Goal: Task Accomplishment & Management: Complete application form

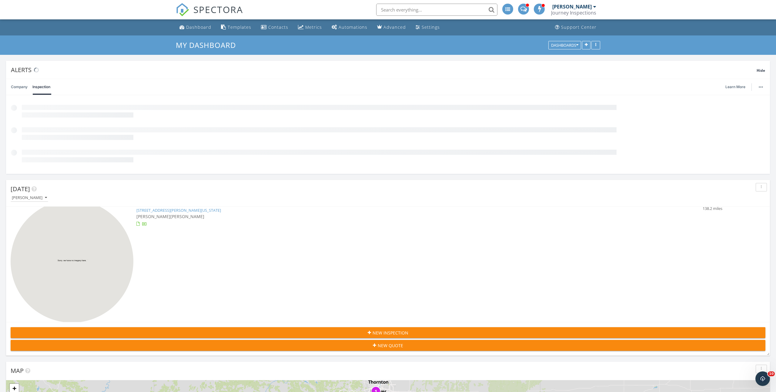
scroll to position [287, 0]
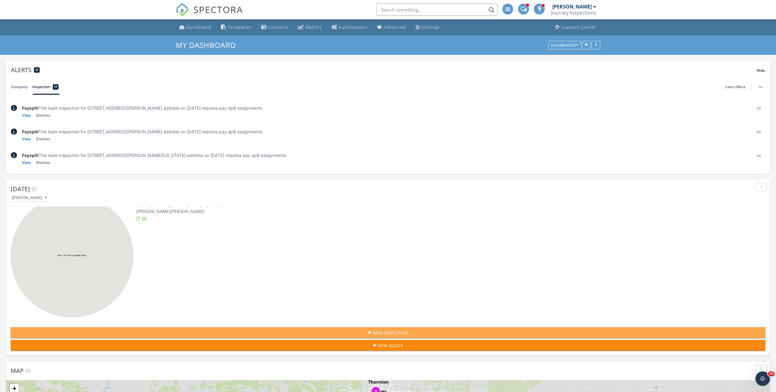
click at [324, 334] on div "New Inspection" at bounding box center [387, 333] width 745 height 6
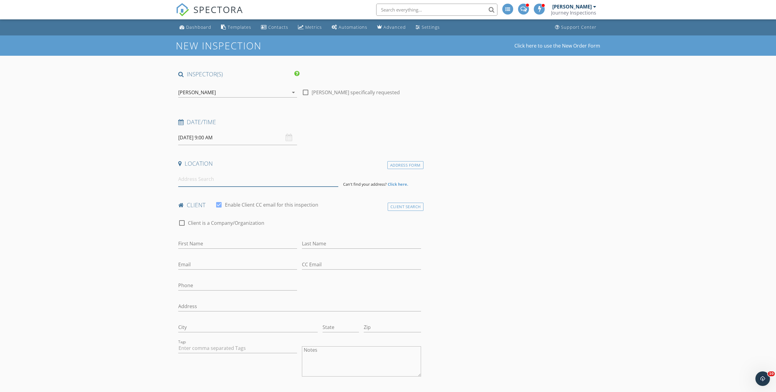
click at [220, 180] on input at bounding box center [258, 179] width 160 height 15
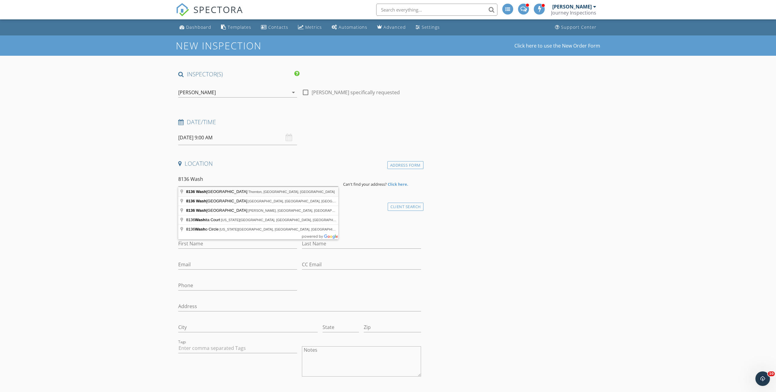
type input "[STREET_ADDRESS][US_STATE]"
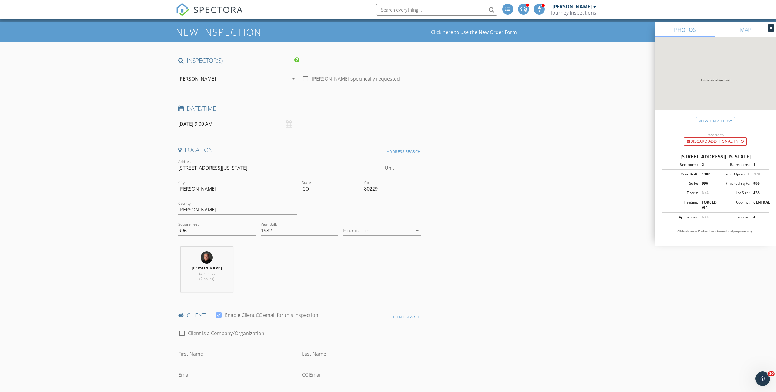
scroll to position [14, 0]
click at [393, 165] on input "Unit" at bounding box center [403, 168] width 36 height 10
type input "141"
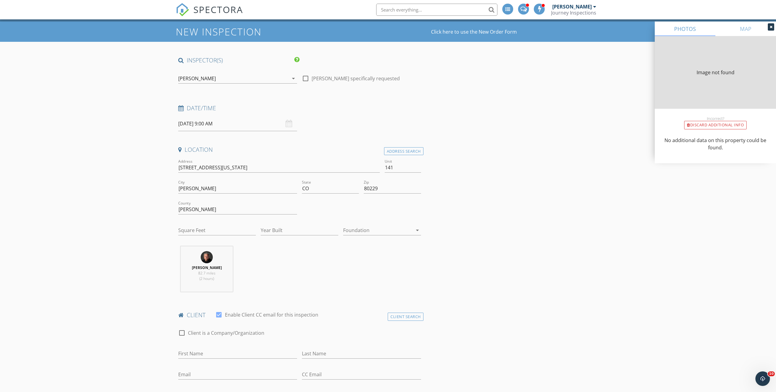
type input "996"
type input "1982"
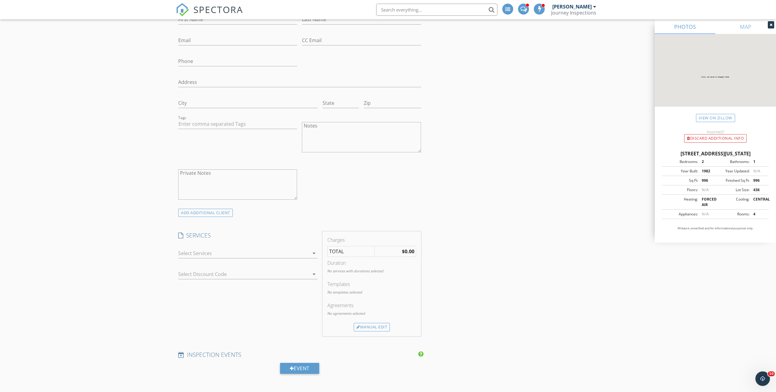
scroll to position [352, 0]
click at [203, 251] on div at bounding box center [243, 250] width 131 height 10
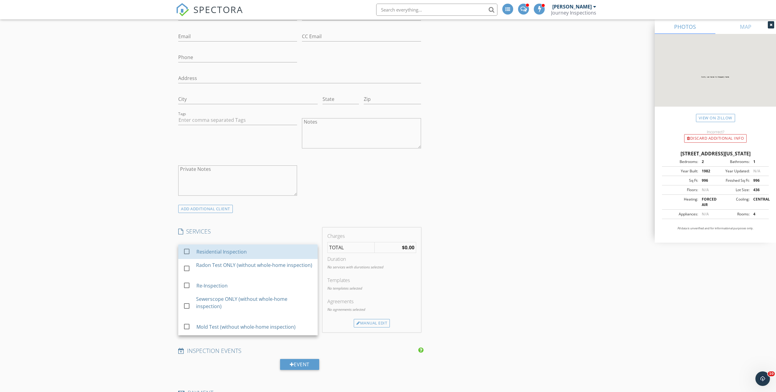
click at [203, 251] on div "Residential Inspection" at bounding box center [221, 251] width 50 height 7
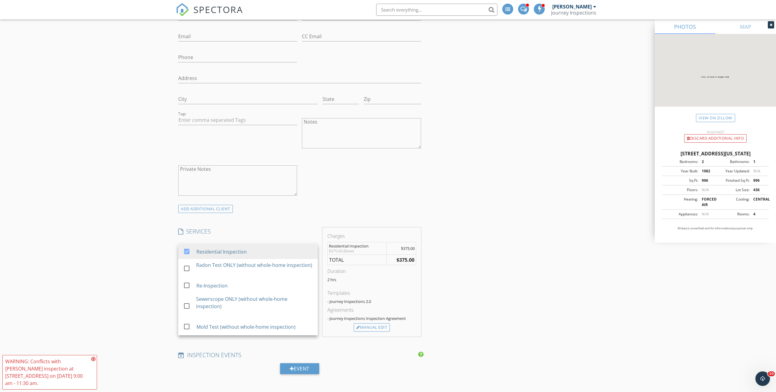
click at [178, 242] on div "check_box Residential Inspection check_box_outline_blank Radon Test ONLY (witho…" at bounding box center [248, 250] width 144 height 21
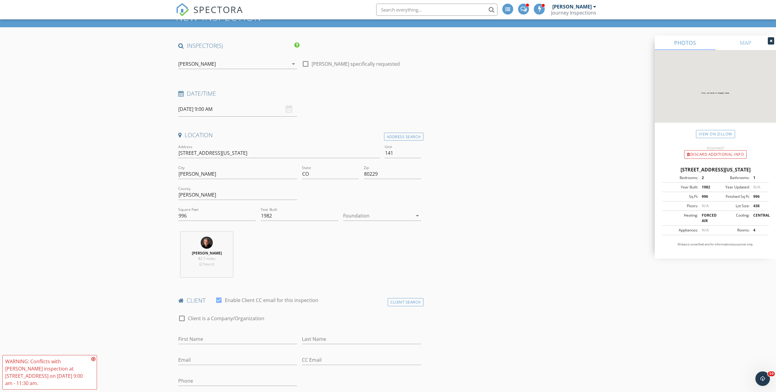
scroll to position [0, 0]
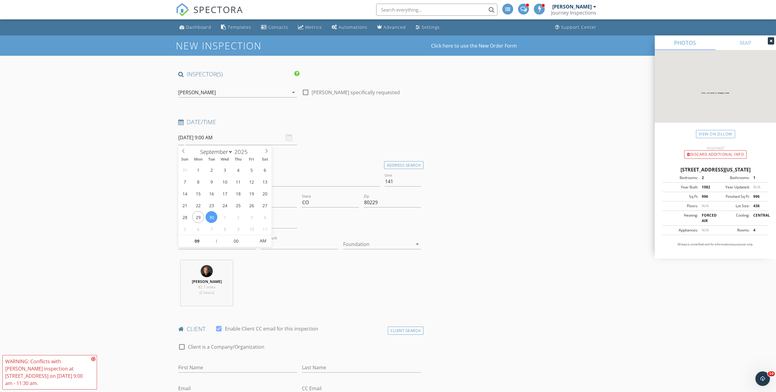
click at [240, 136] on input "09/30/2025 9:00 AM" at bounding box center [237, 137] width 119 height 15
select select "9"
click at [267, 150] on icon at bounding box center [266, 151] width 4 height 4
type input "10/06/2025 9:00 AM"
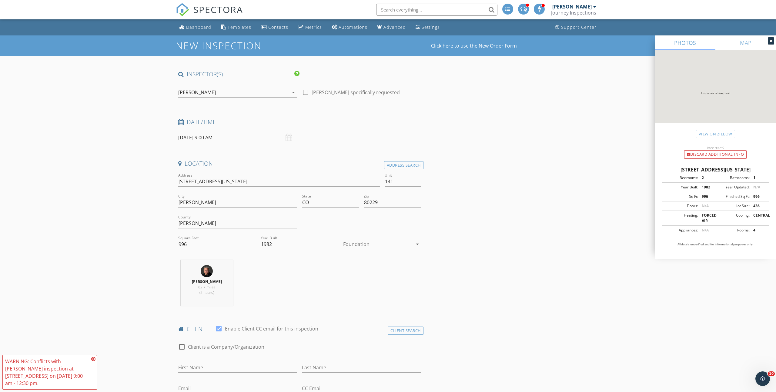
click at [260, 89] on div "[PERSON_NAME]" at bounding box center [233, 93] width 110 height 10
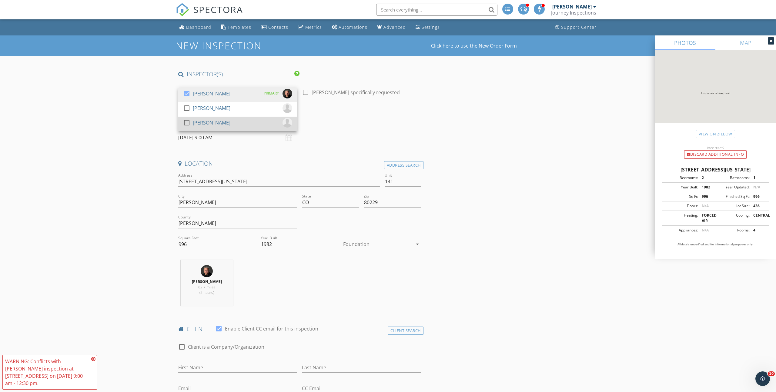
click at [210, 120] on div "[PERSON_NAME]" at bounding box center [212, 123] width 38 height 10
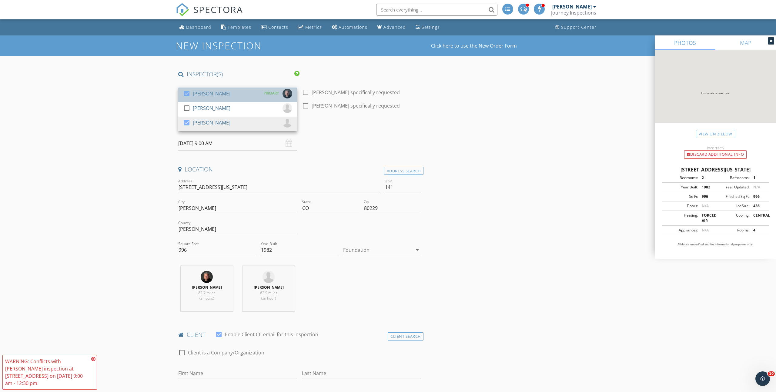
click at [210, 90] on div "[PERSON_NAME]" at bounding box center [212, 94] width 38 height 10
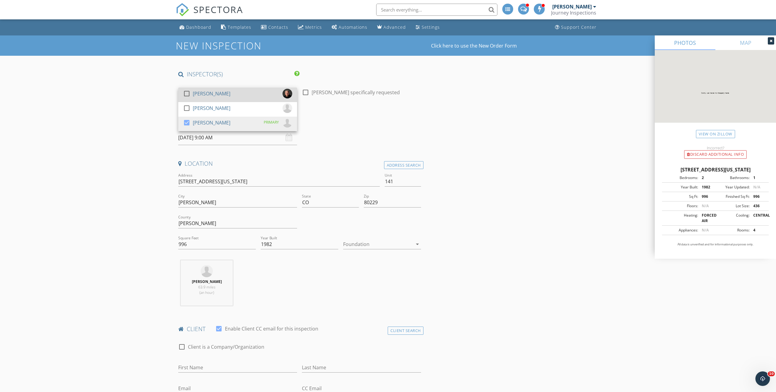
click at [210, 90] on div "[PERSON_NAME]" at bounding box center [212, 94] width 38 height 10
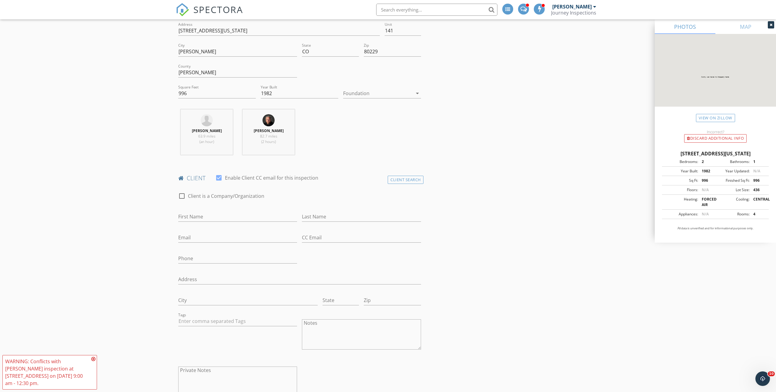
scroll to position [160, 0]
click at [207, 213] on input "First Name" at bounding box center [237, 214] width 119 height 10
type input "Elva"
type input "Ramirez"
click at [233, 238] on input "heyzurr" at bounding box center [237, 235] width 119 height 10
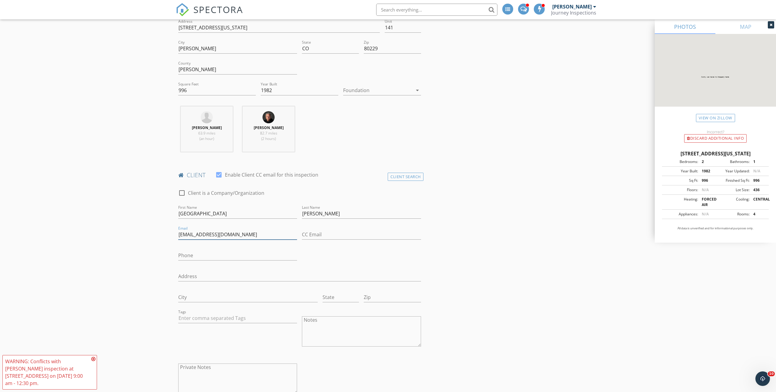
type input "heyzurr1@gmail.com"
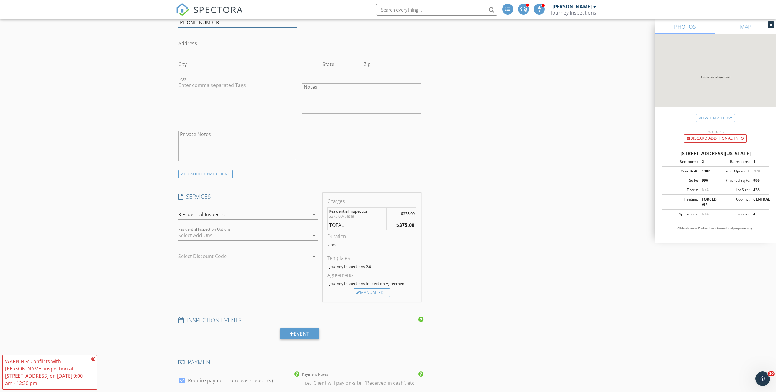
scroll to position [394, 0]
type input "720-421-1822"
click at [241, 234] on div at bounding box center [243, 235] width 131 height 10
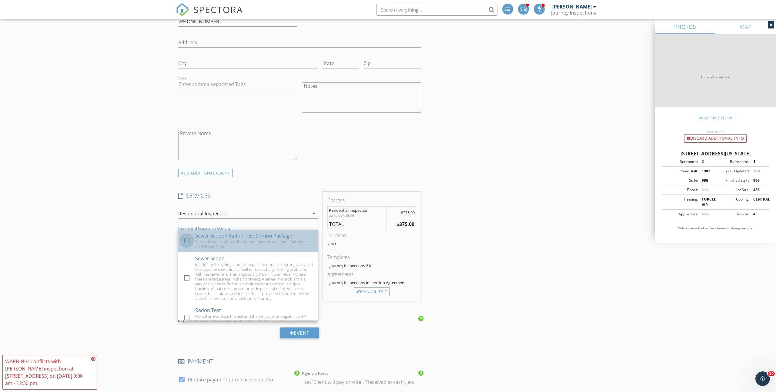
click at [186, 240] on div at bounding box center [187, 241] width 10 height 10
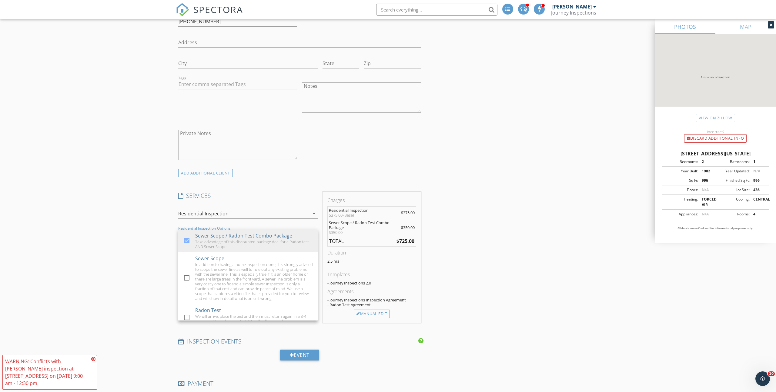
click at [149, 220] on div "New Inspection Click here to use the New Order Form INSPECTOR(S) check_box Jame…" at bounding box center [388, 266] width 776 height 1248
click at [265, 255] on div at bounding box center [239, 256] width 122 height 10
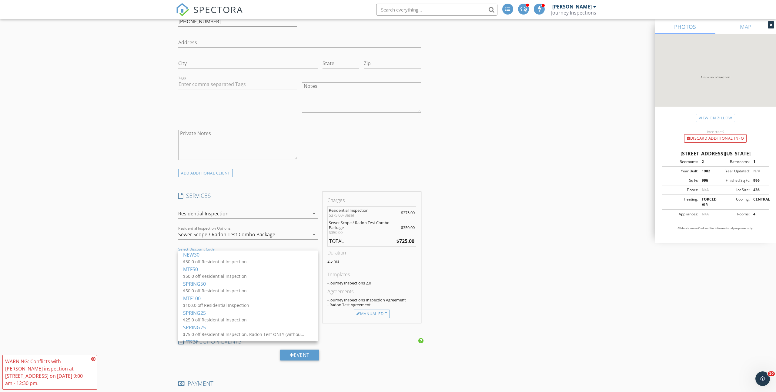
click at [311, 233] on icon "arrow_drop_down" at bounding box center [313, 234] width 7 height 7
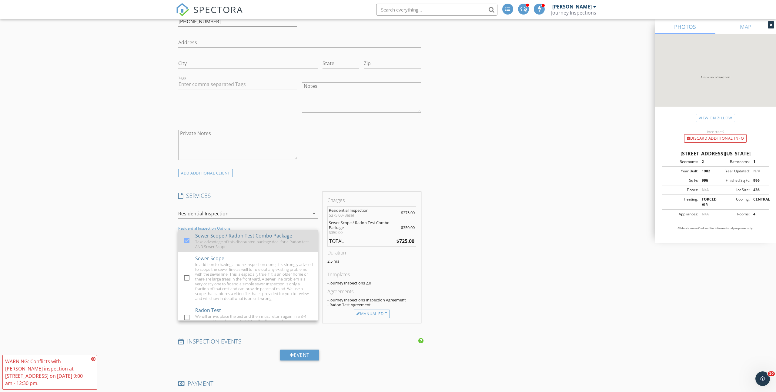
click at [206, 235] on div "Sewer Scope / Radon Test Combo Package" at bounding box center [243, 235] width 97 height 7
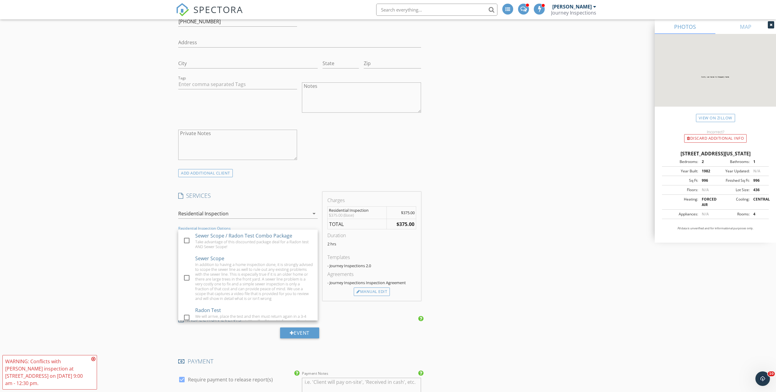
click at [132, 223] on div "New Inspection Click here to use the New Order Form INSPECTOR(S) check_box Jame…" at bounding box center [388, 255] width 776 height 1226
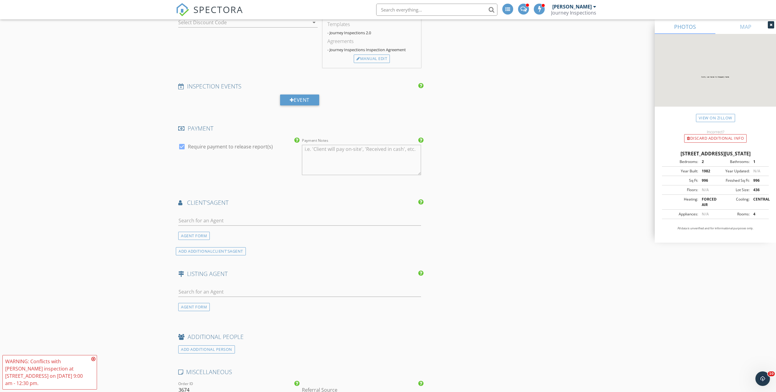
scroll to position [629, 0]
click at [191, 233] on div "AGENT FORM" at bounding box center [194, 234] width 32 height 8
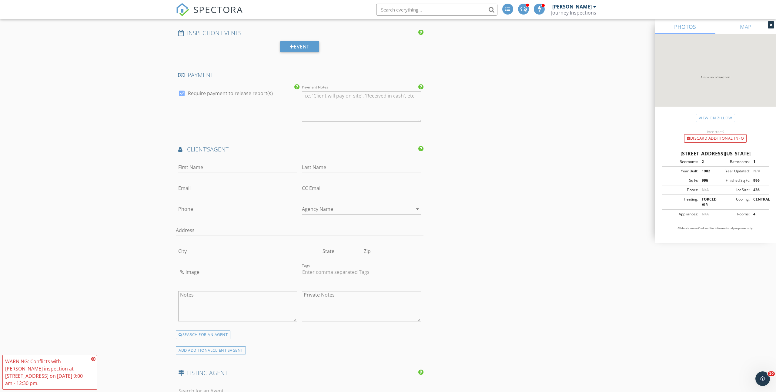
scroll to position [681, 0]
click at [198, 333] on div "SEARCH FOR AN AGENT" at bounding box center [203, 334] width 55 height 8
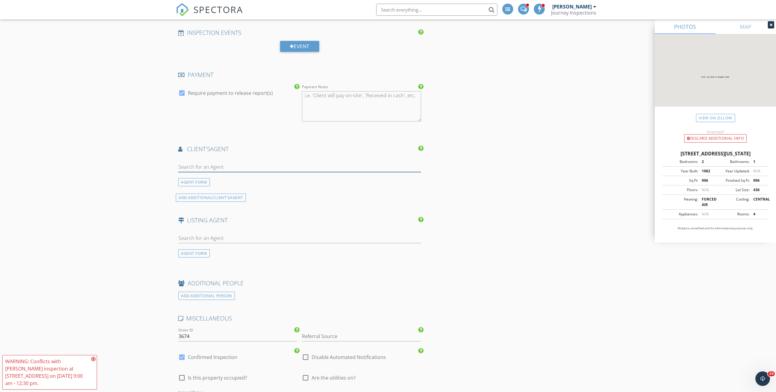
click at [222, 167] on input "text" at bounding box center [299, 167] width 243 height 10
type input "Chad Prin"
click at [203, 179] on div "Chad Prince" at bounding box center [215, 177] width 38 height 7
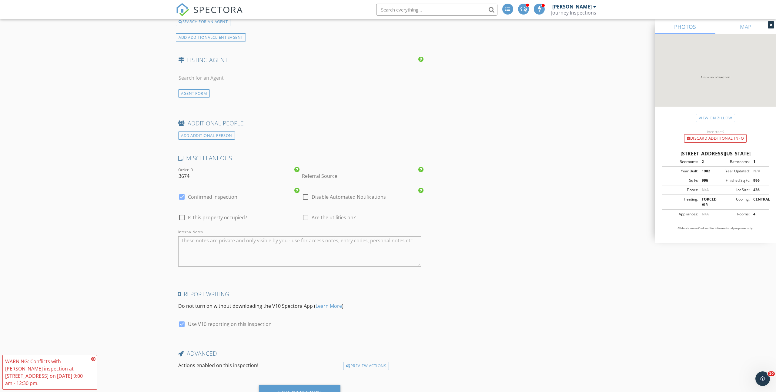
scroll to position [1026, 0]
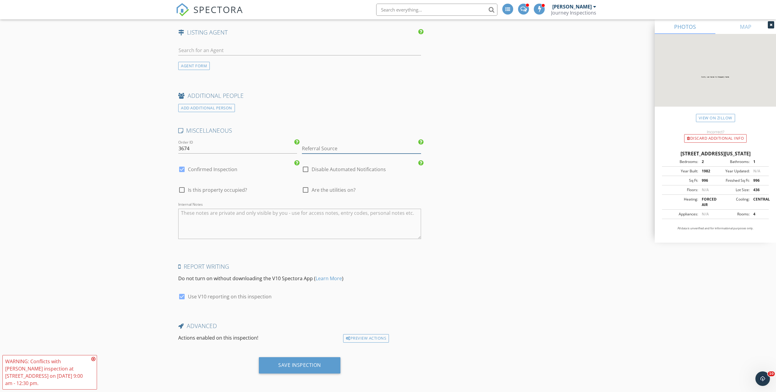
click at [318, 149] on input "Referral Source" at bounding box center [361, 149] width 119 height 10
click at [315, 159] on div "Chad Prince" at bounding box center [361, 161] width 118 height 12
type input "Chad Prince"
click at [327, 365] on div "Save Inspection" at bounding box center [300, 365] width 82 height 16
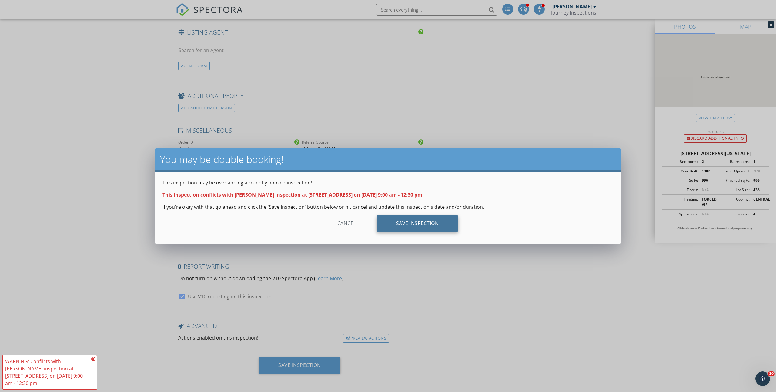
click at [413, 224] on div "Save Inspection" at bounding box center [418, 224] width 82 height 16
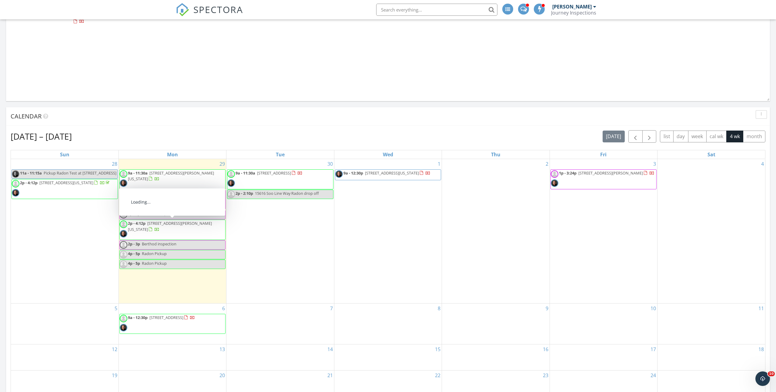
scroll to position [639, 0]
